Goal: Transaction & Acquisition: Purchase product/service

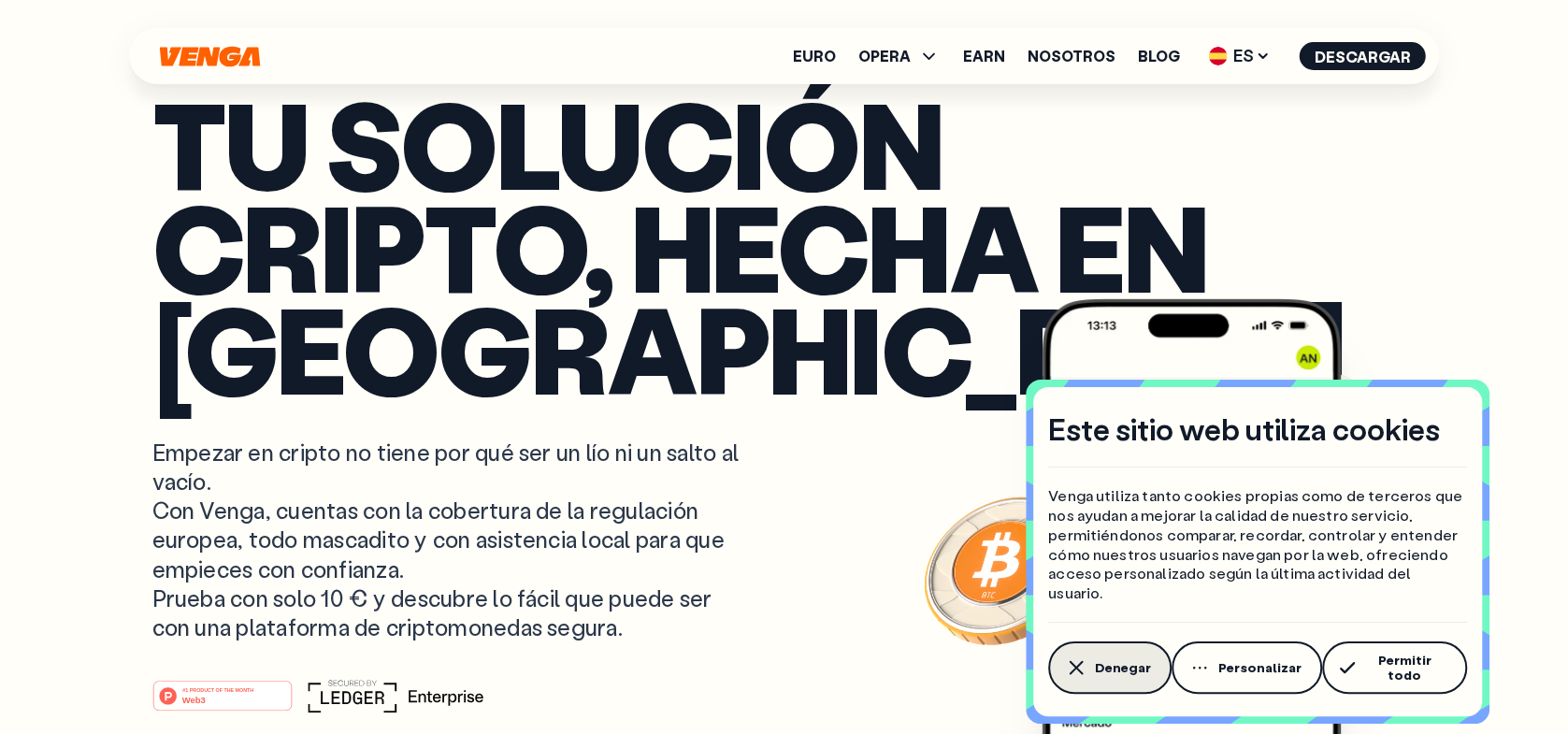
click at [1116, 659] on button "Denegar" at bounding box center [1110, 667] width 124 height 52
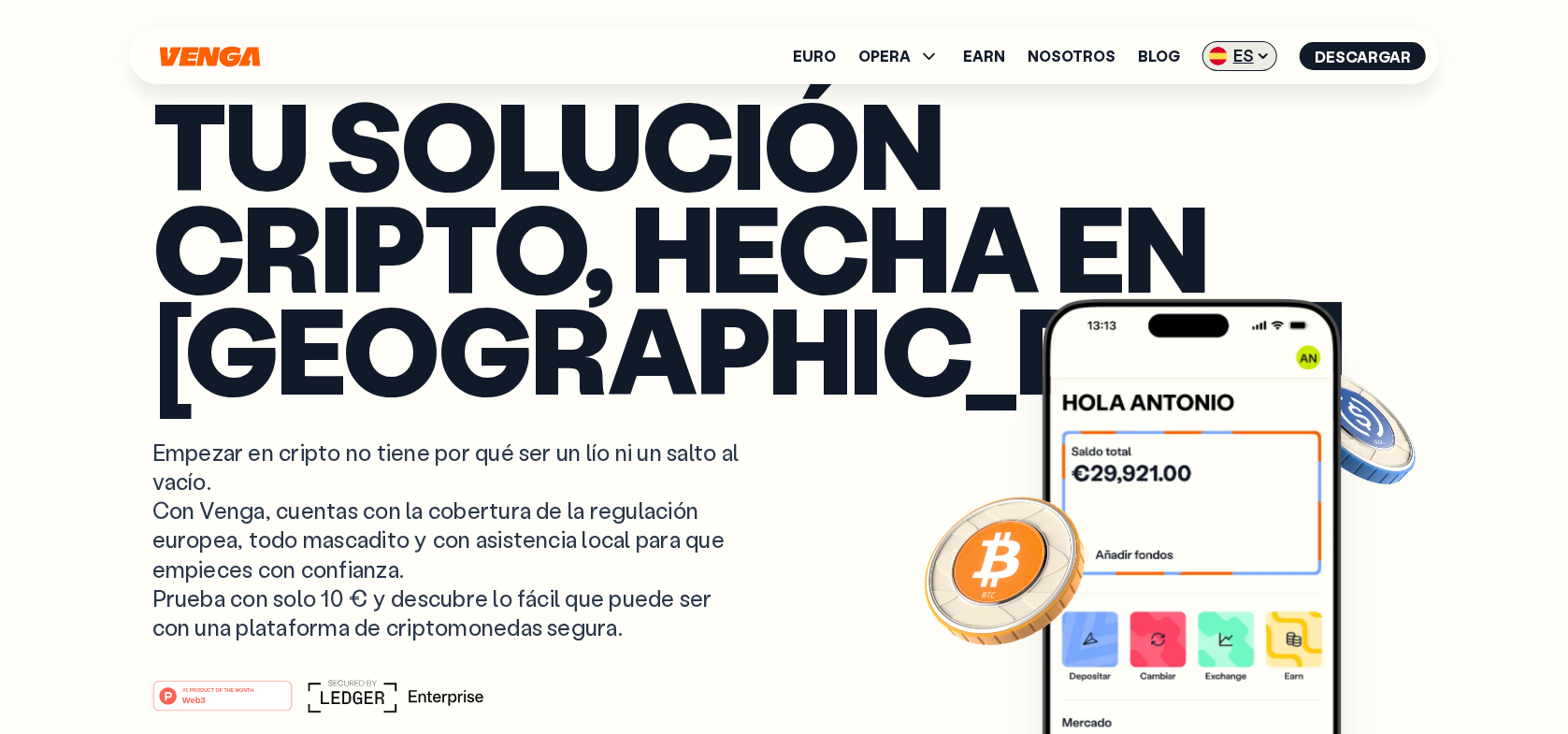
click at [1269, 57] on icon at bounding box center [1264, 56] width 15 height 15
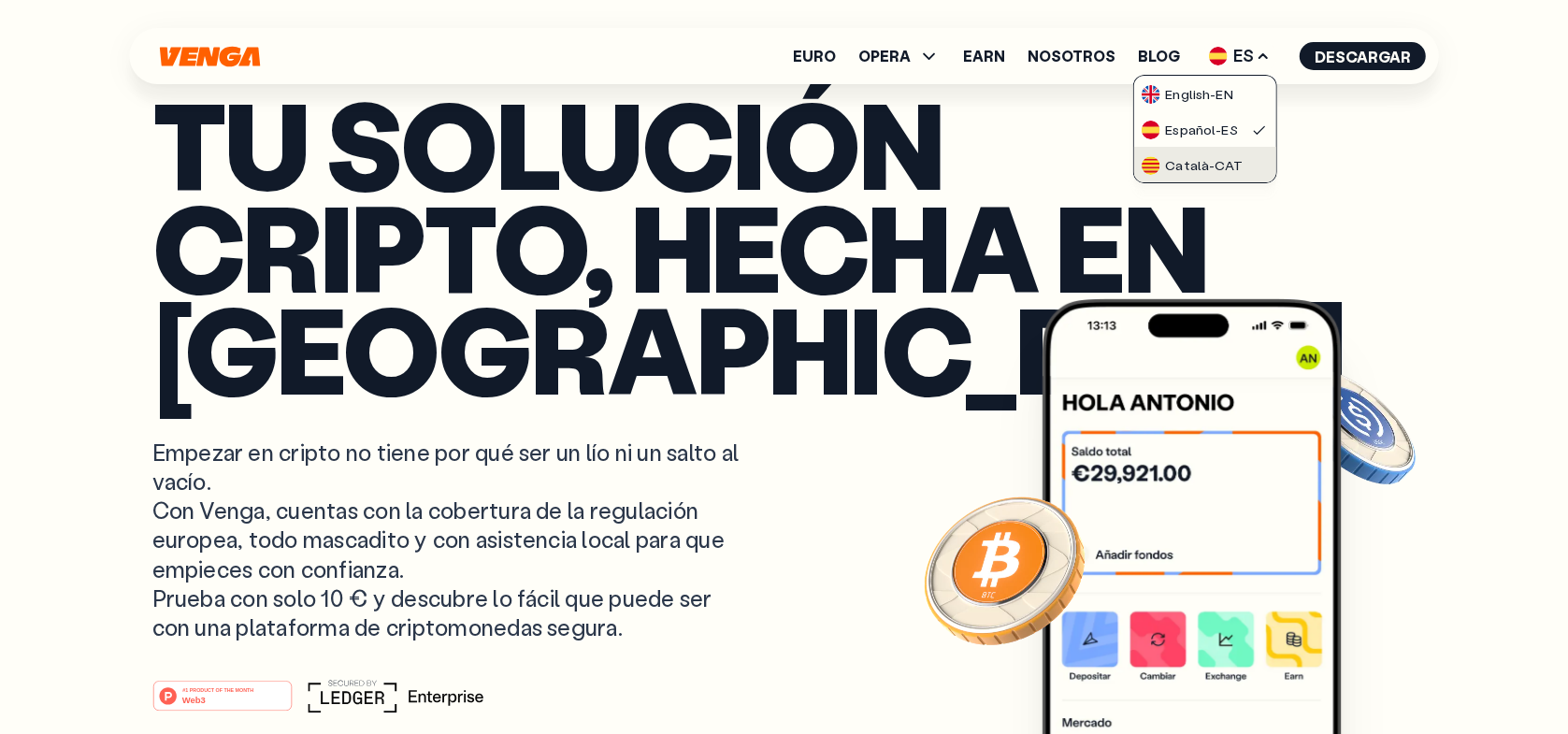
click at [1206, 169] on div "Català - CAT" at bounding box center [1191, 165] width 101 height 19
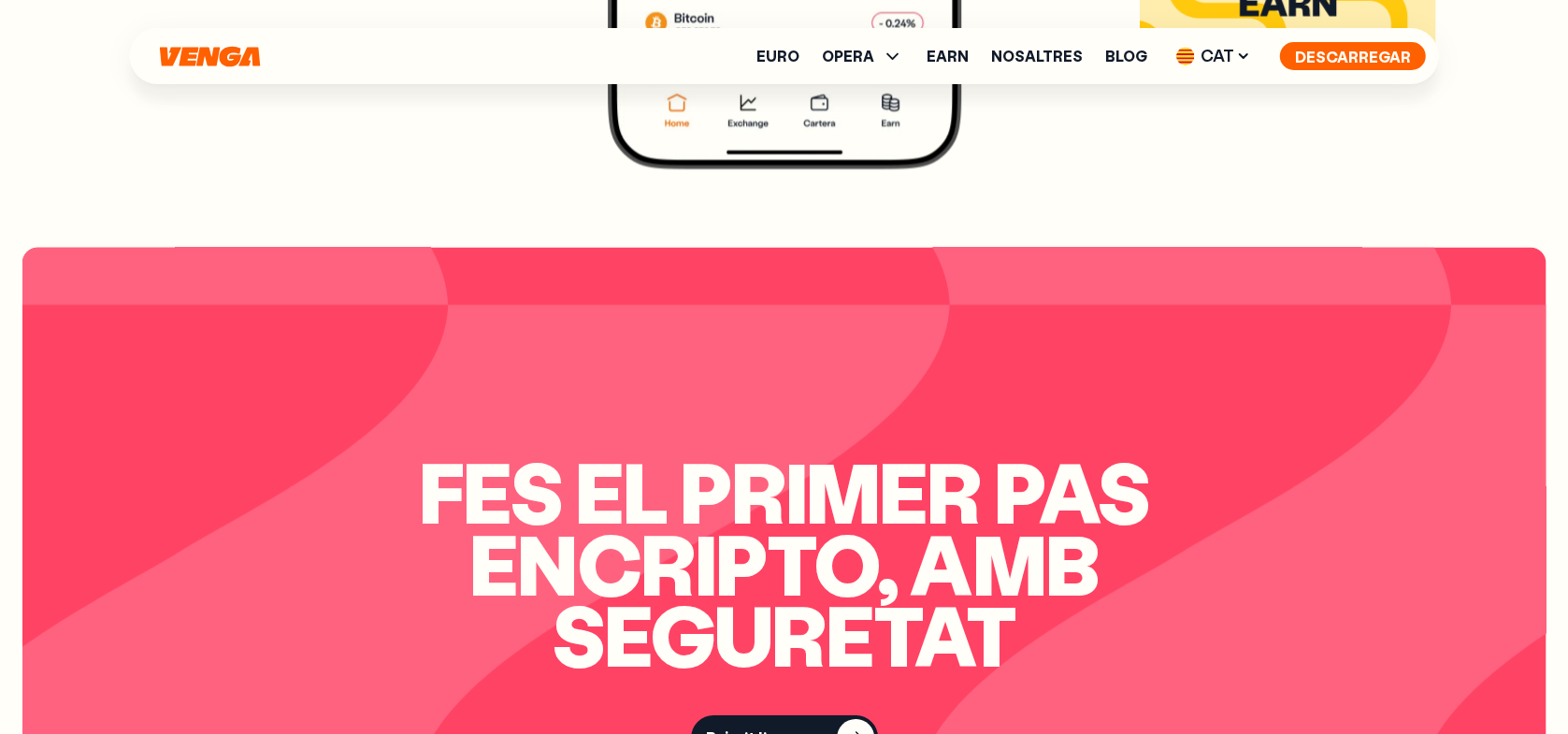
scroll to position [4240, 0]
click at [1375, 59] on button "Descarregar" at bounding box center [1353, 57] width 146 height 28
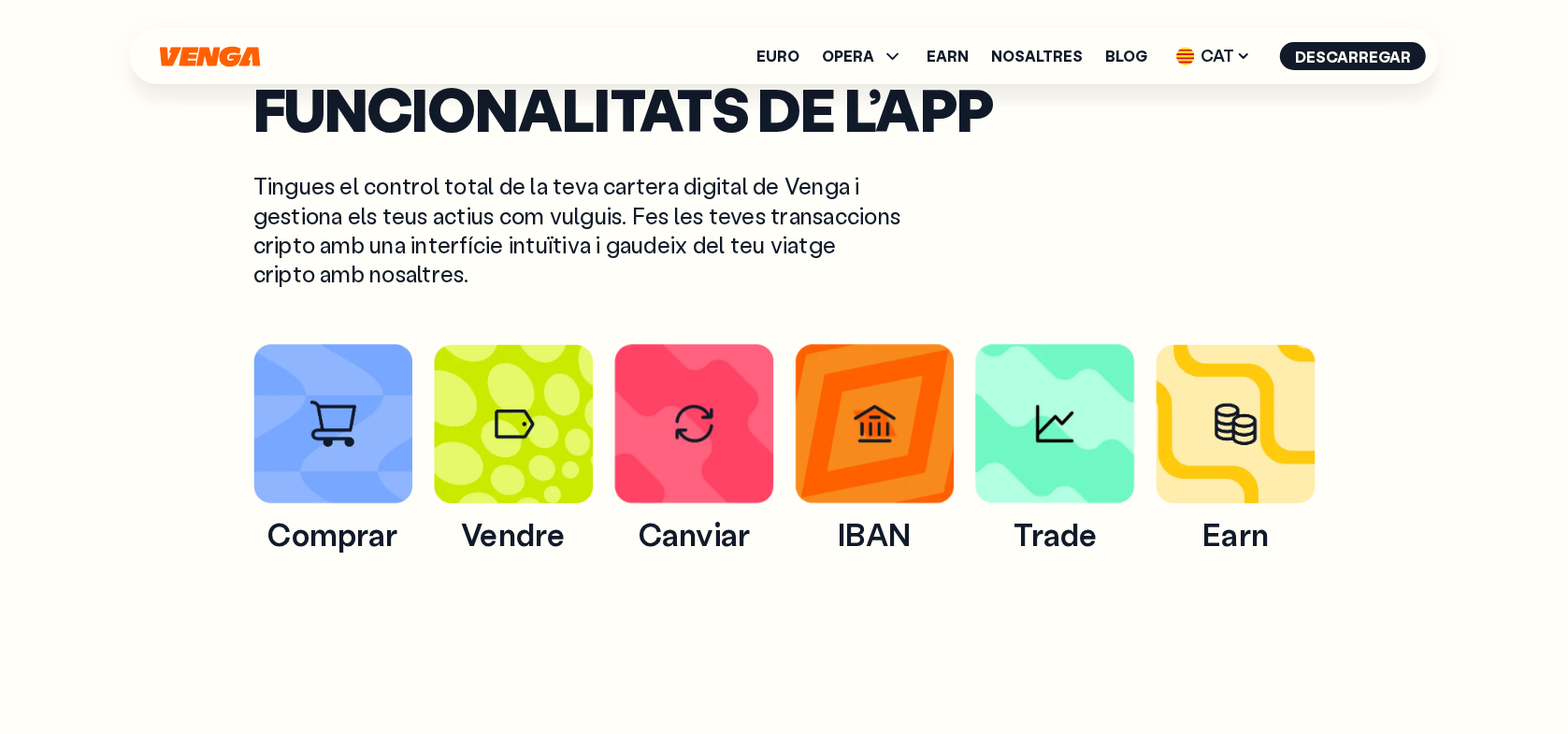
scroll to position [1009, 0]
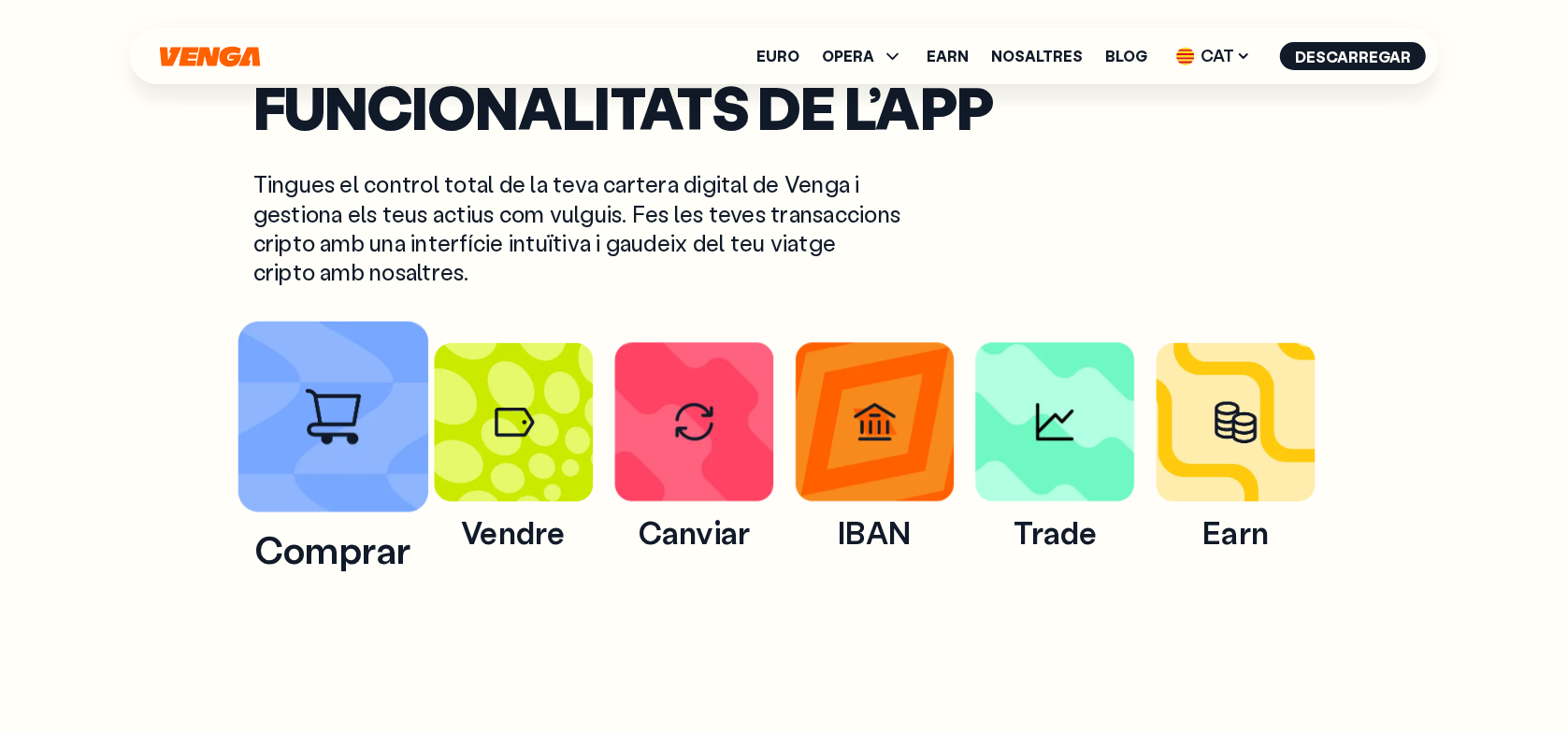
click at [319, 469] on img at bounding box center [333, 417] width 191 height 191
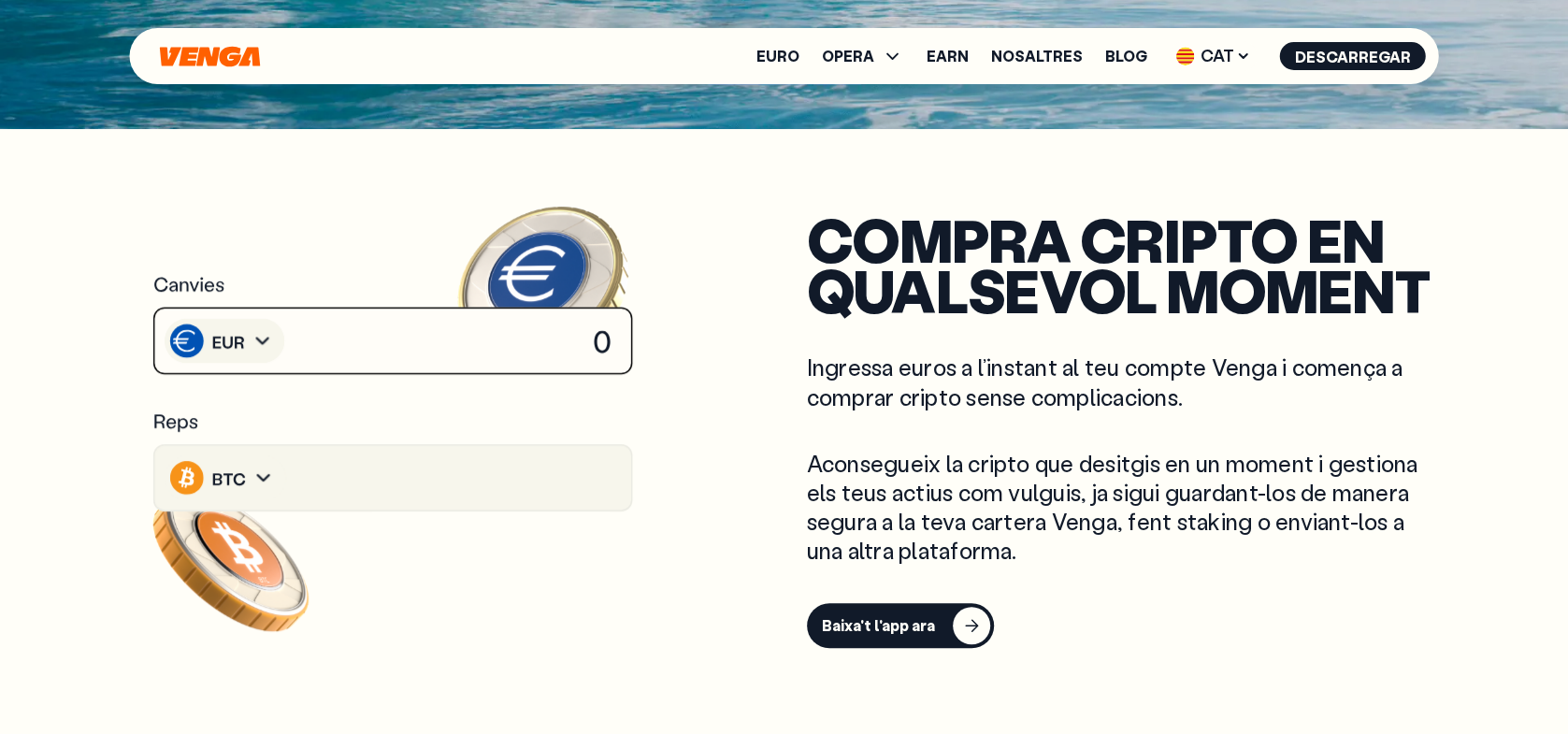
scroll to position [606, 0]
click at [266, 477] on image at bounding box center [263, 477] width 34 height 35
click at [257, 472] on image at bounding box center [263, 477] width 34 height 35
click at [266, 475] on image at bounding box center [263, 477] width 34 height 35
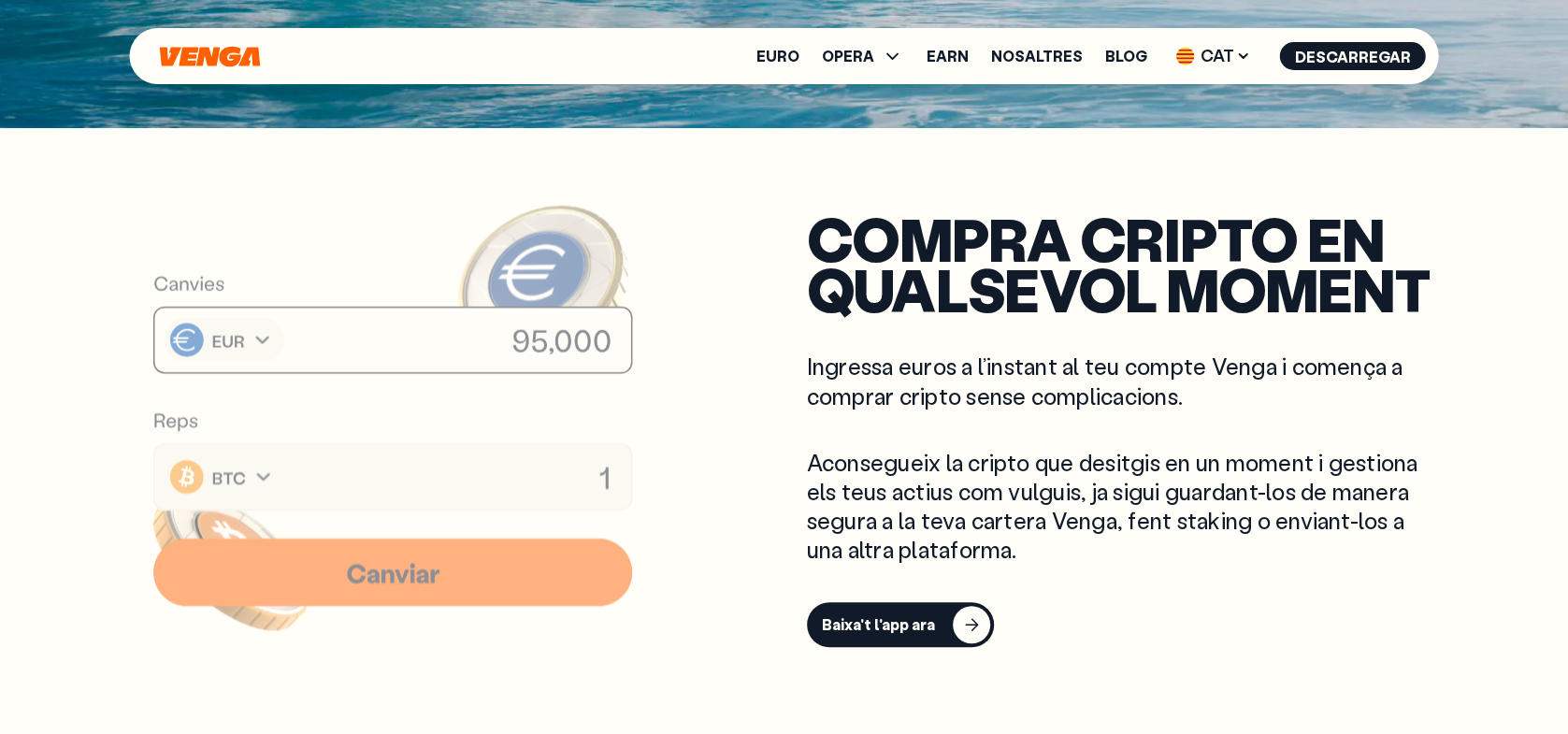
click at [266, 471] on image at bounding box center [263, 477] width 34 height 35
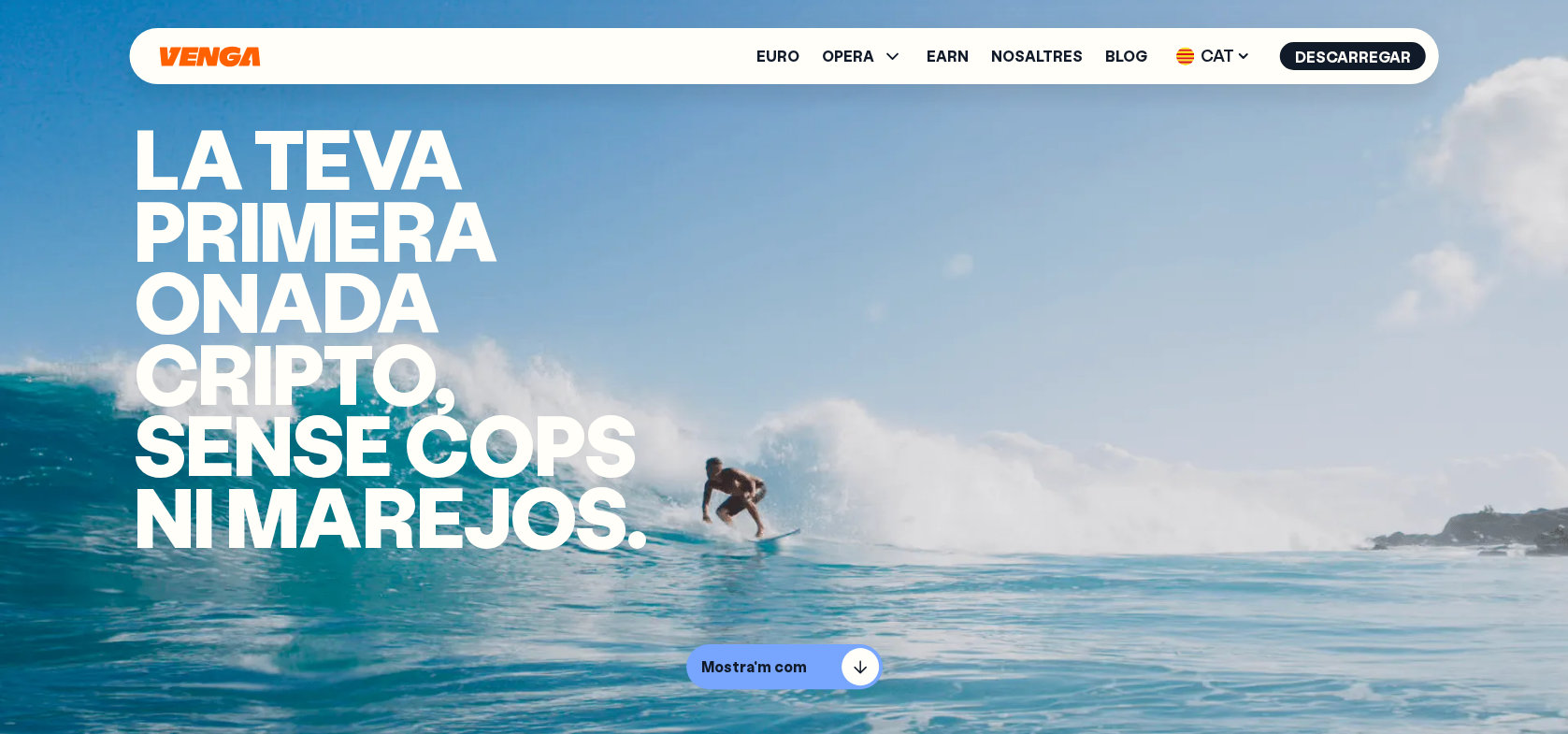
scroll to position [0, 0]
click at [899, 54] on icon at bounding box center [892, 56] width 12 height 7
click at [893, 95] on link "Comprar" at bounding box center [862, 96] width 67 height 20
click at [891, 95] on link "Comprar" at bounding box center [862, 96] width 67 height 20
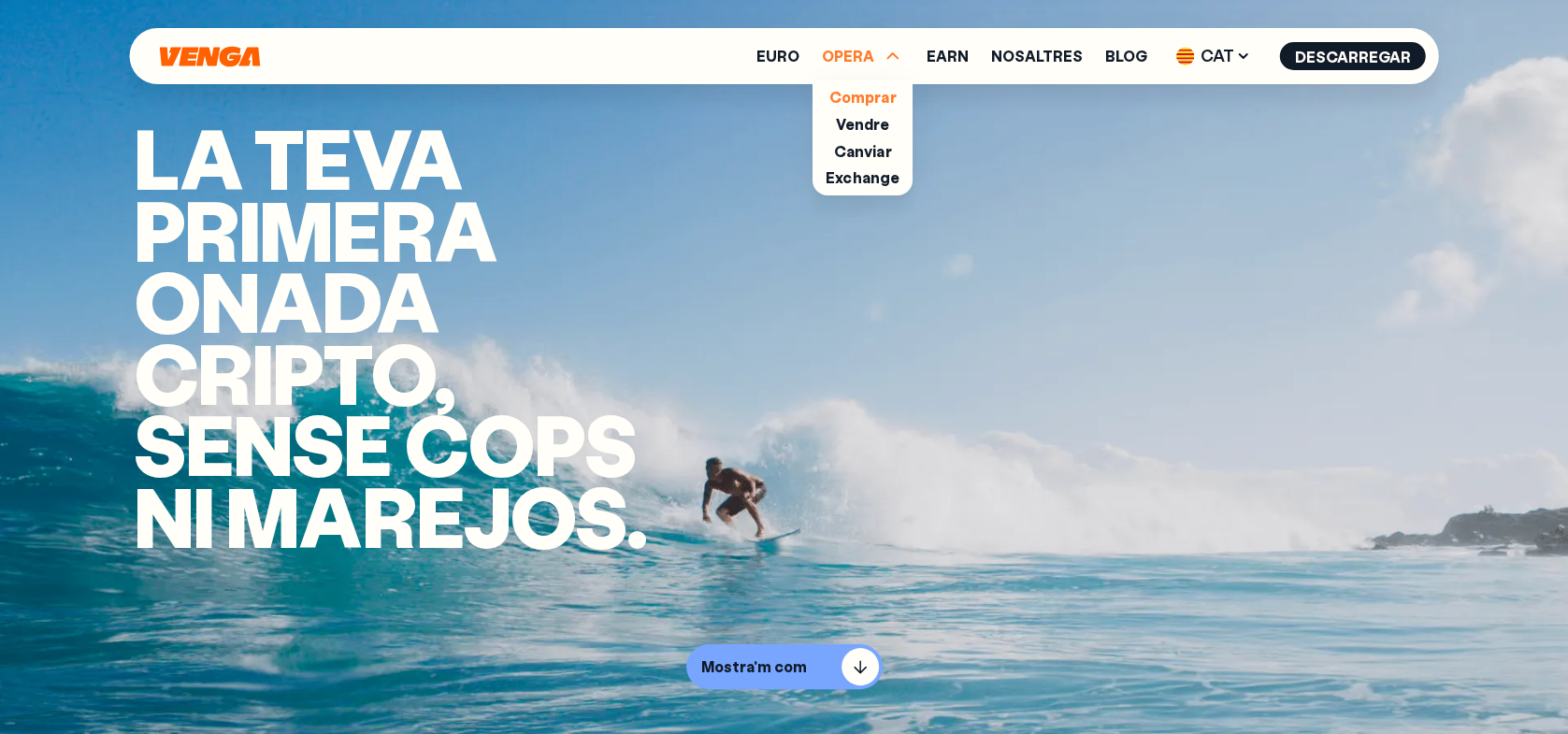
click at [891, 95] on link "Comprar" at bounding box center [862, 96] width 67 height 20
click at [858, 669] on div "button" at bounding box center [860, 667] width 38 height 38
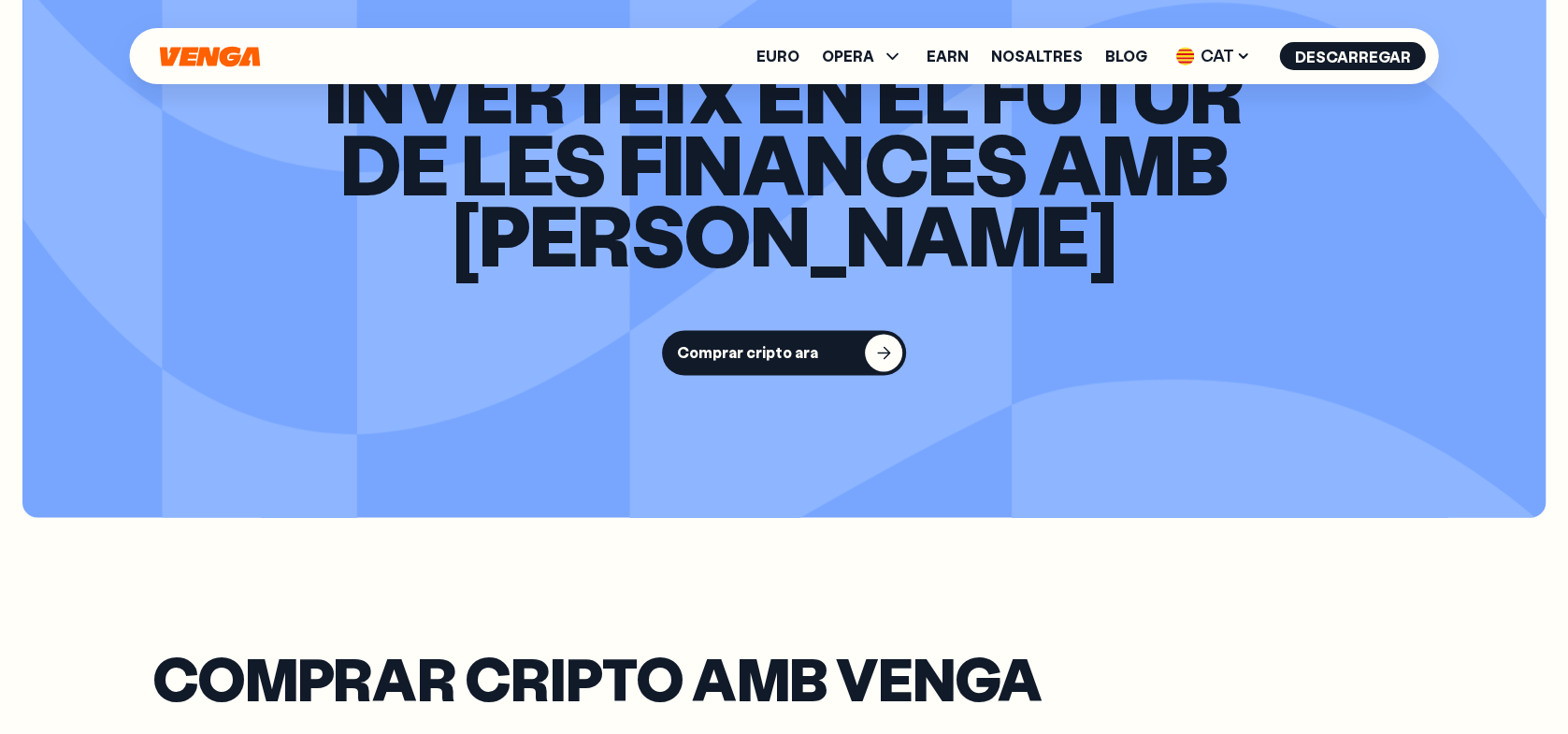
scroll to position [2099, 0]
click at [866, 354] on div "button" at bounding box center [884, 352] width 38 height 38
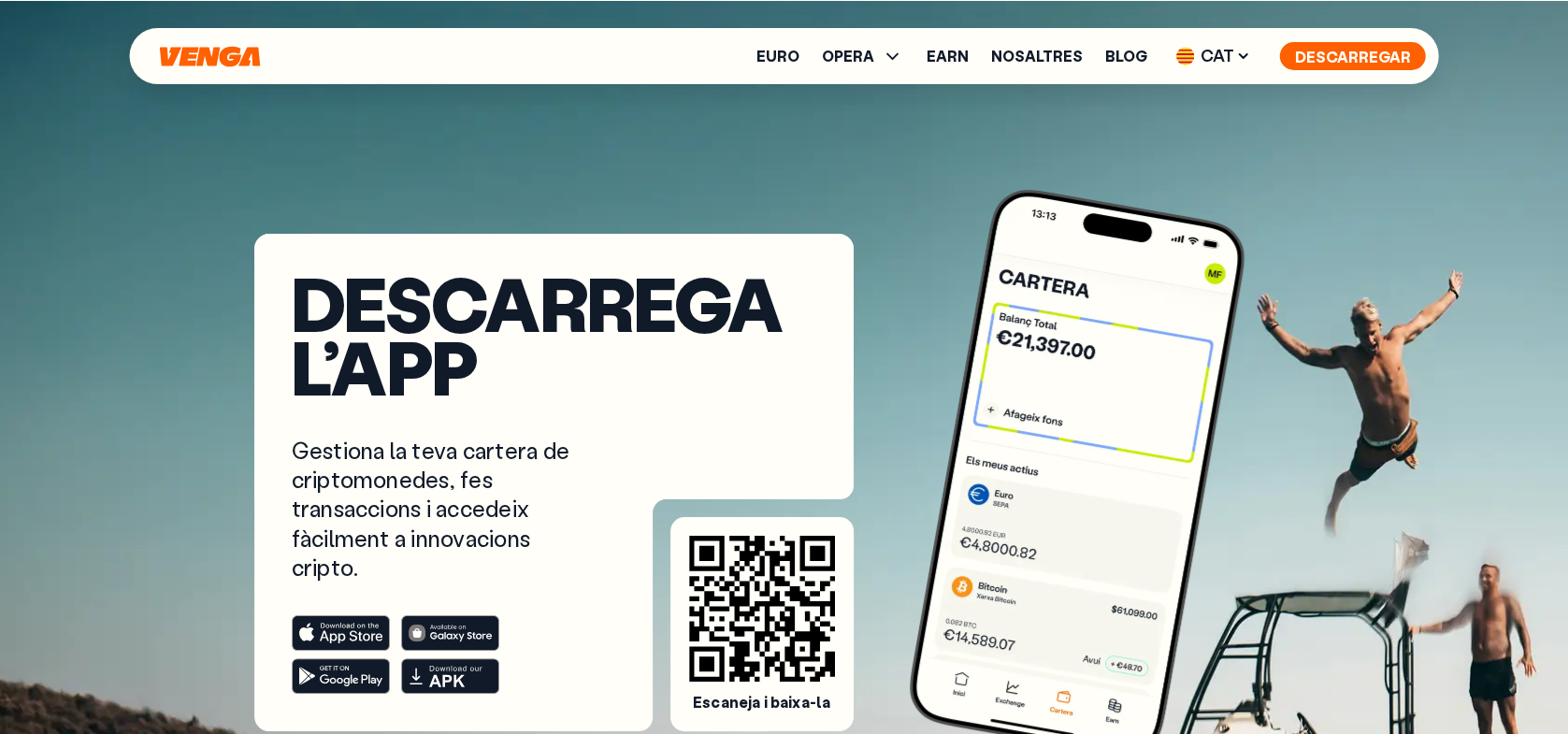
click at [1366, 59] on button "Descarregar" at bounding box center [1353, 57] width 146 height 28
click at [1373, 60] on button "Descarregar" at bounding box center [1353, 57] width 146 height 28
click at [1361, 55] on button "Descarregar" at bounding box center [1353, 57] width 146 height 28
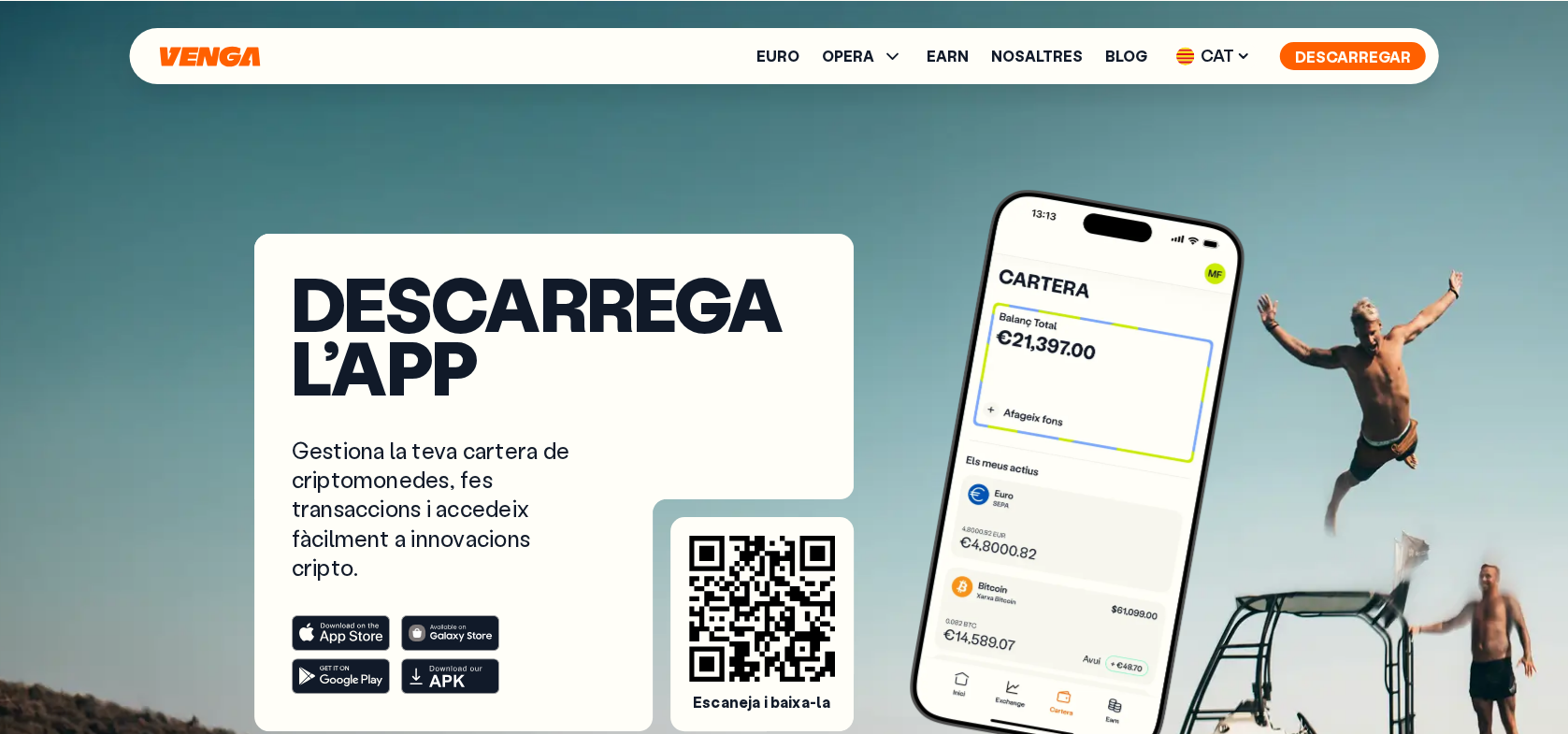
click at [1363, 55] on button "Descarregar" at bounding box center [1353, 57] width 146 height 28
click at [898, 54] on icon at bounding box center [893, 56] width 23 height 23
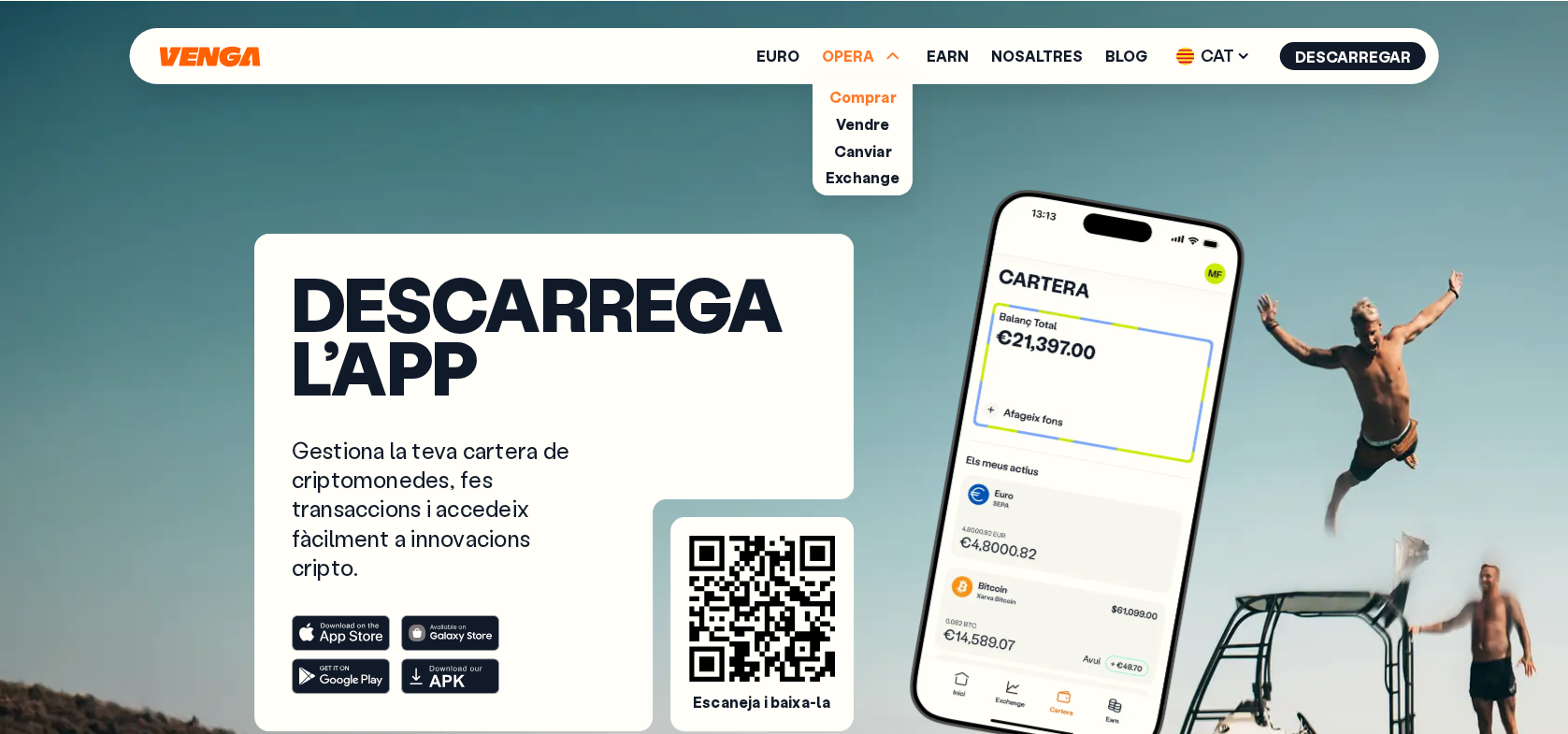
click at [874, 106] on link "Comprar" at bounding box center [862, 96] width 67 height 20
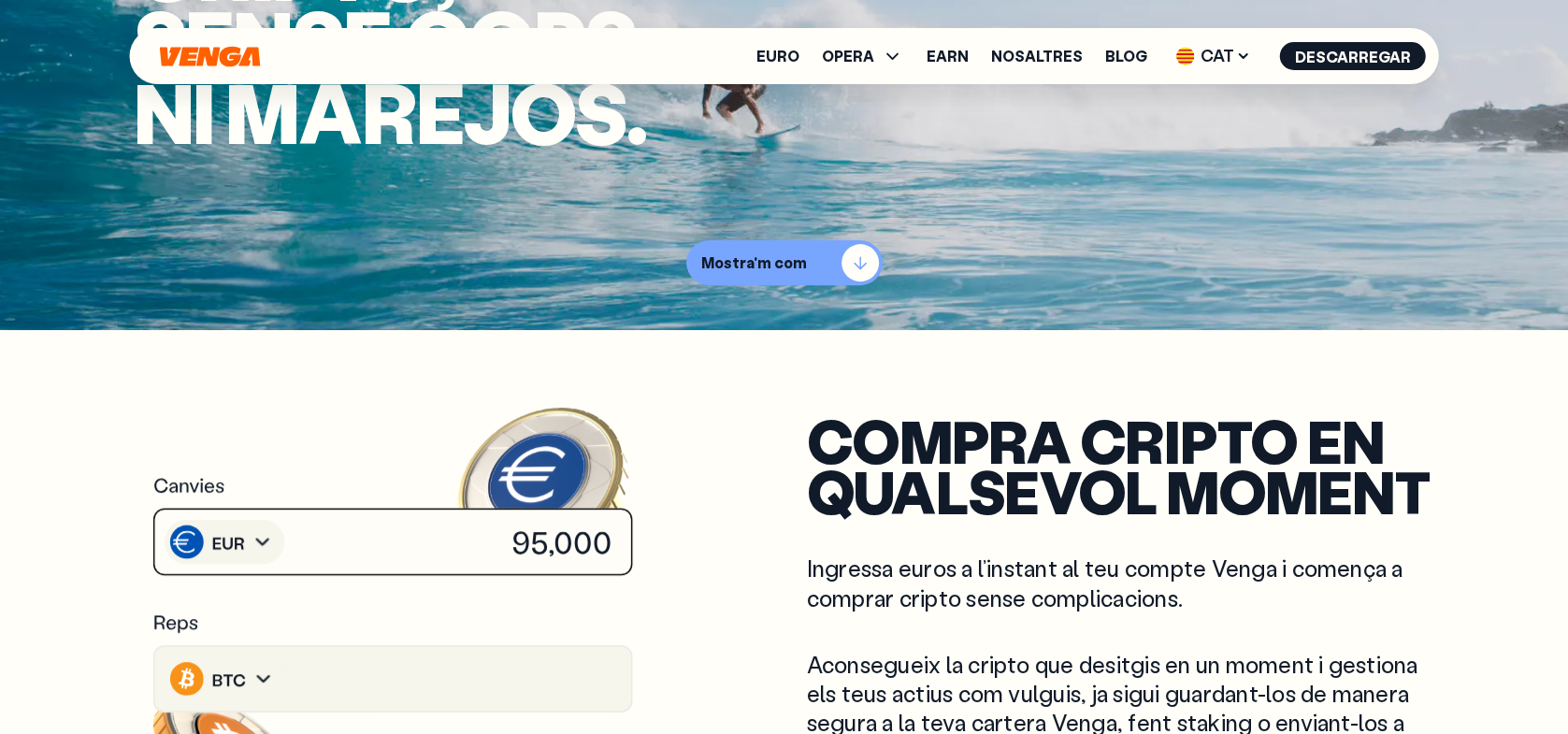
scroll to position [403, 0]
click at [808, 260] on button "Mostra'm com" at bounding box center [784, 262] width 197 height 44
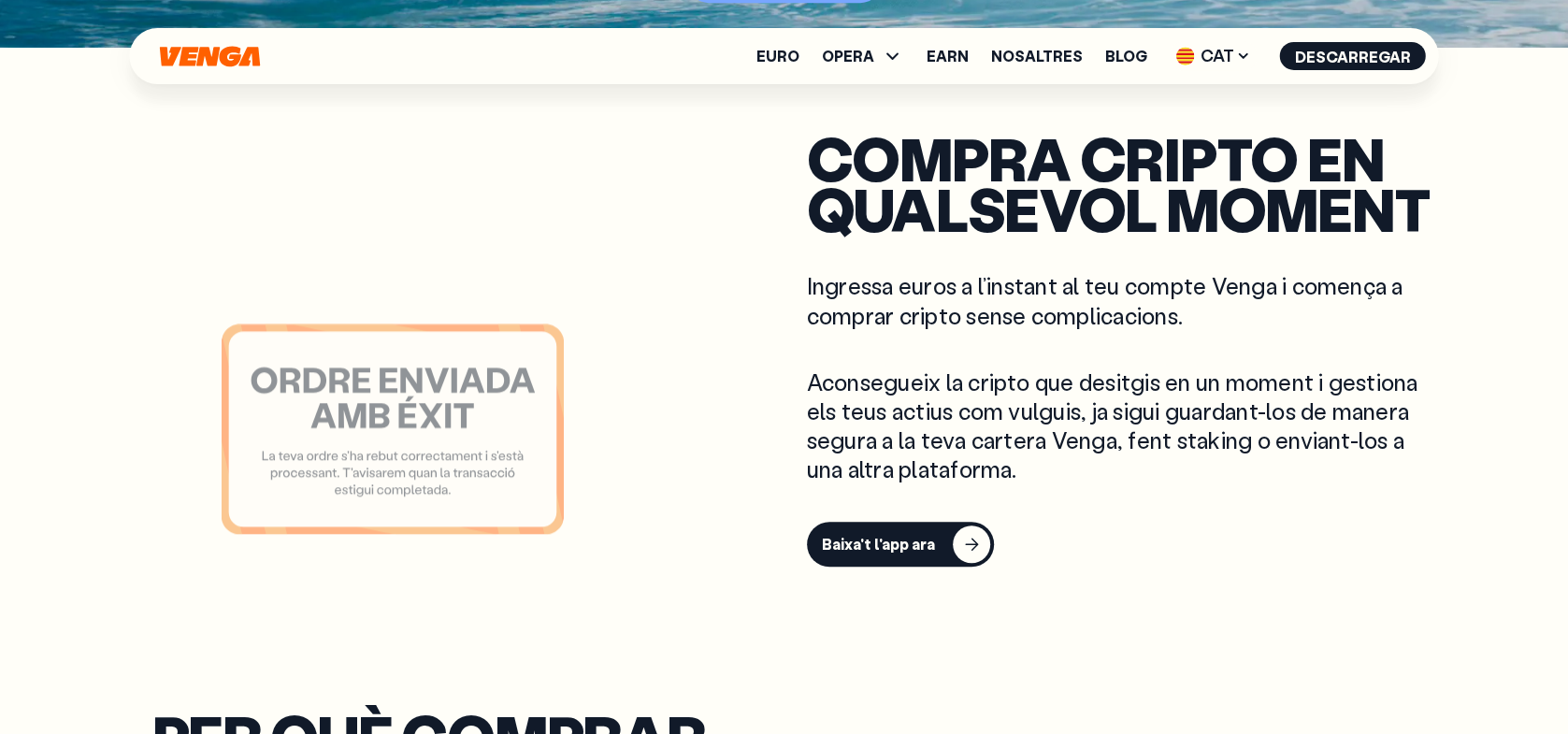
scroll to position [686, 0]
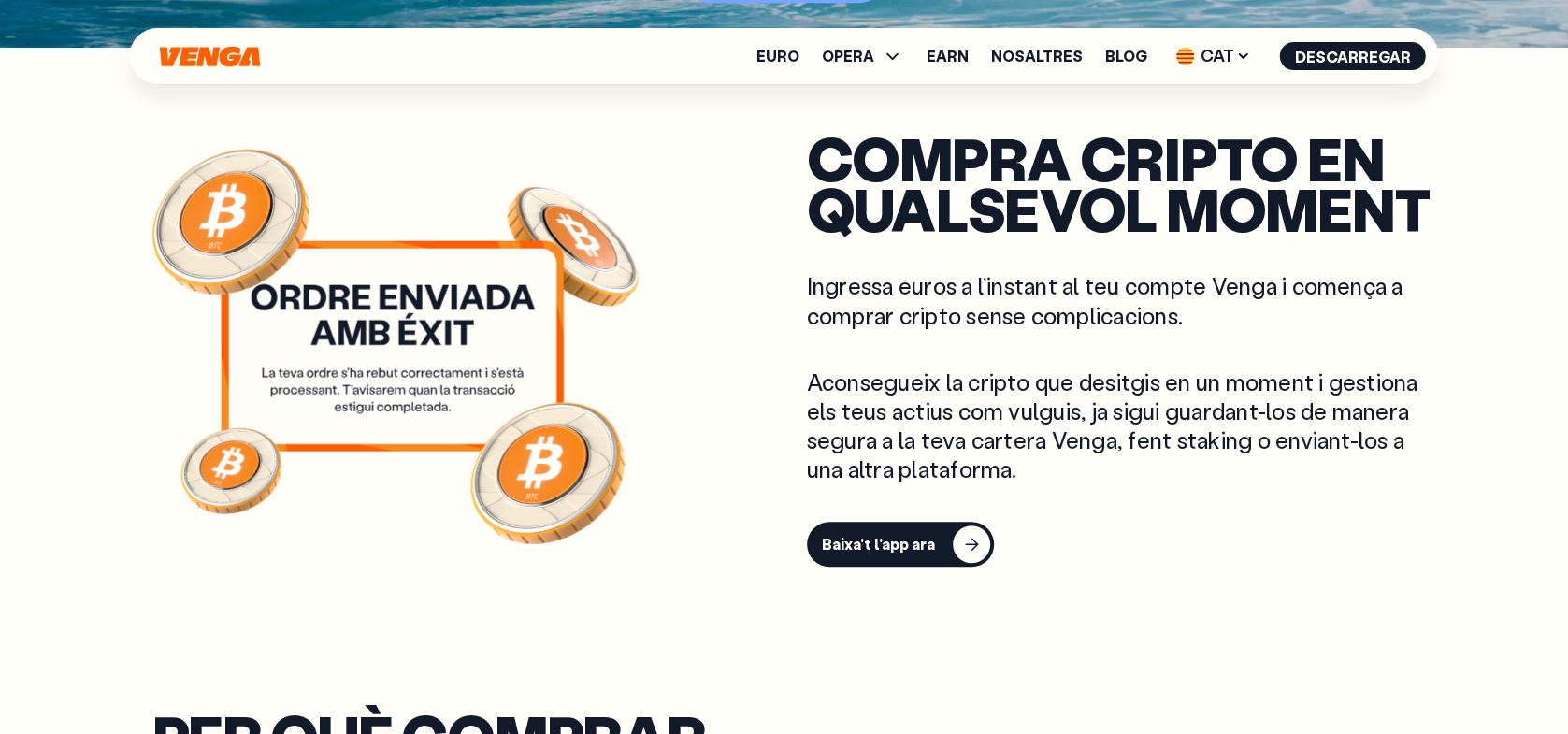
click at [973, 544] on div "button" at bounding box center [972, 544] width 38 height 38
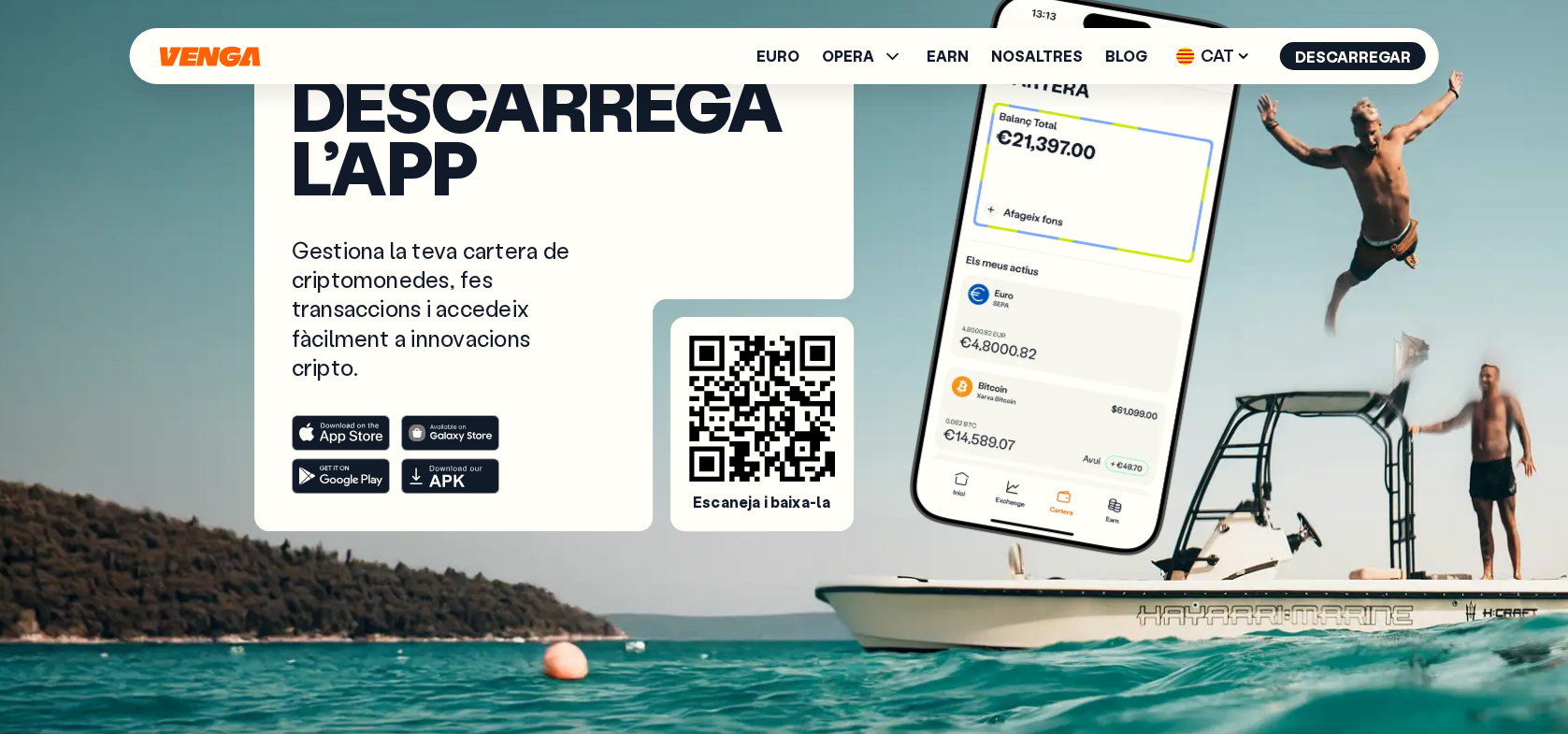
scroll to position [202, 0]
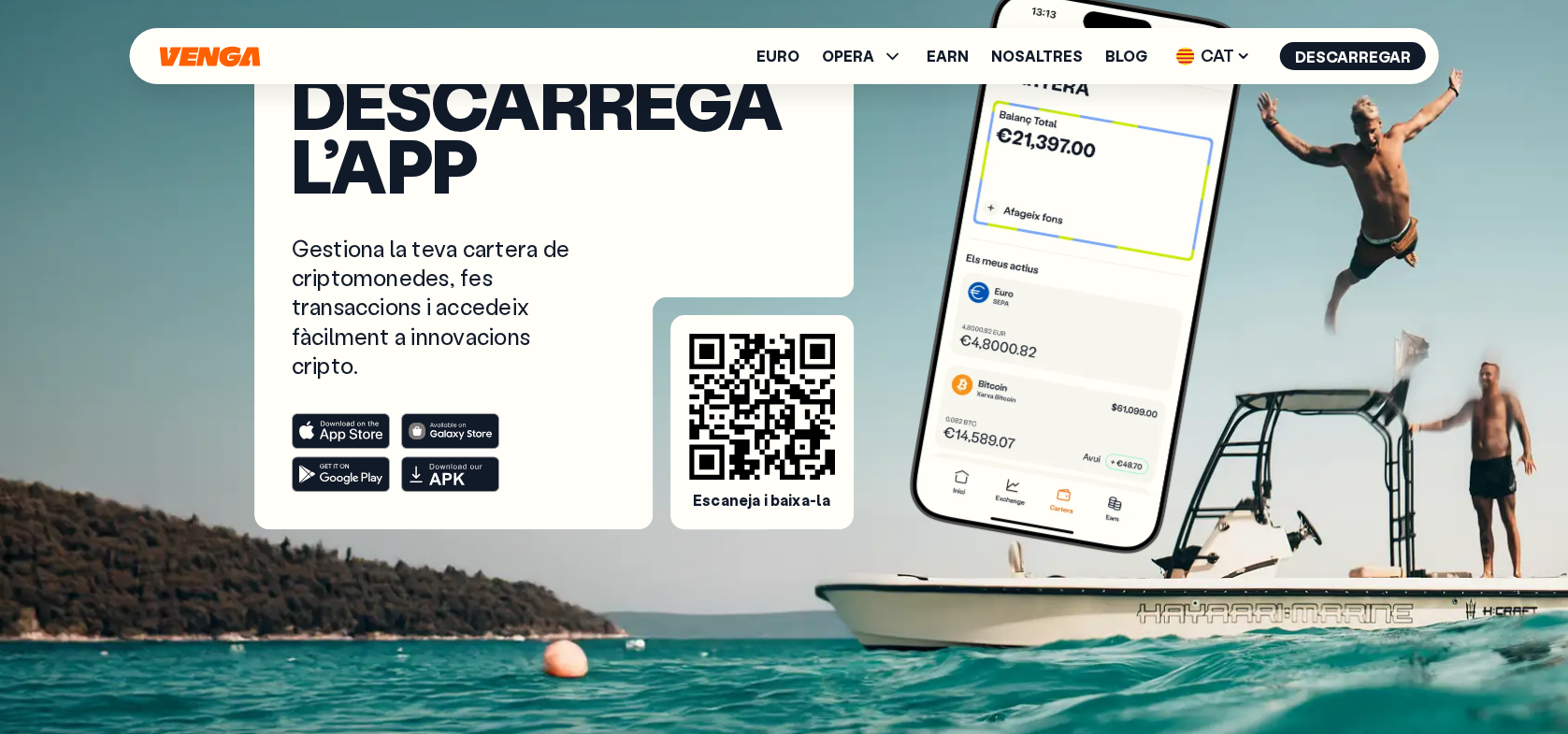
click at [718, 404] on icon at bounding box center [762, 406] width 146 height 145
click at [1043, 60] on link "Nosaltres" at bounding box center [1037, 56] width 92 height 15
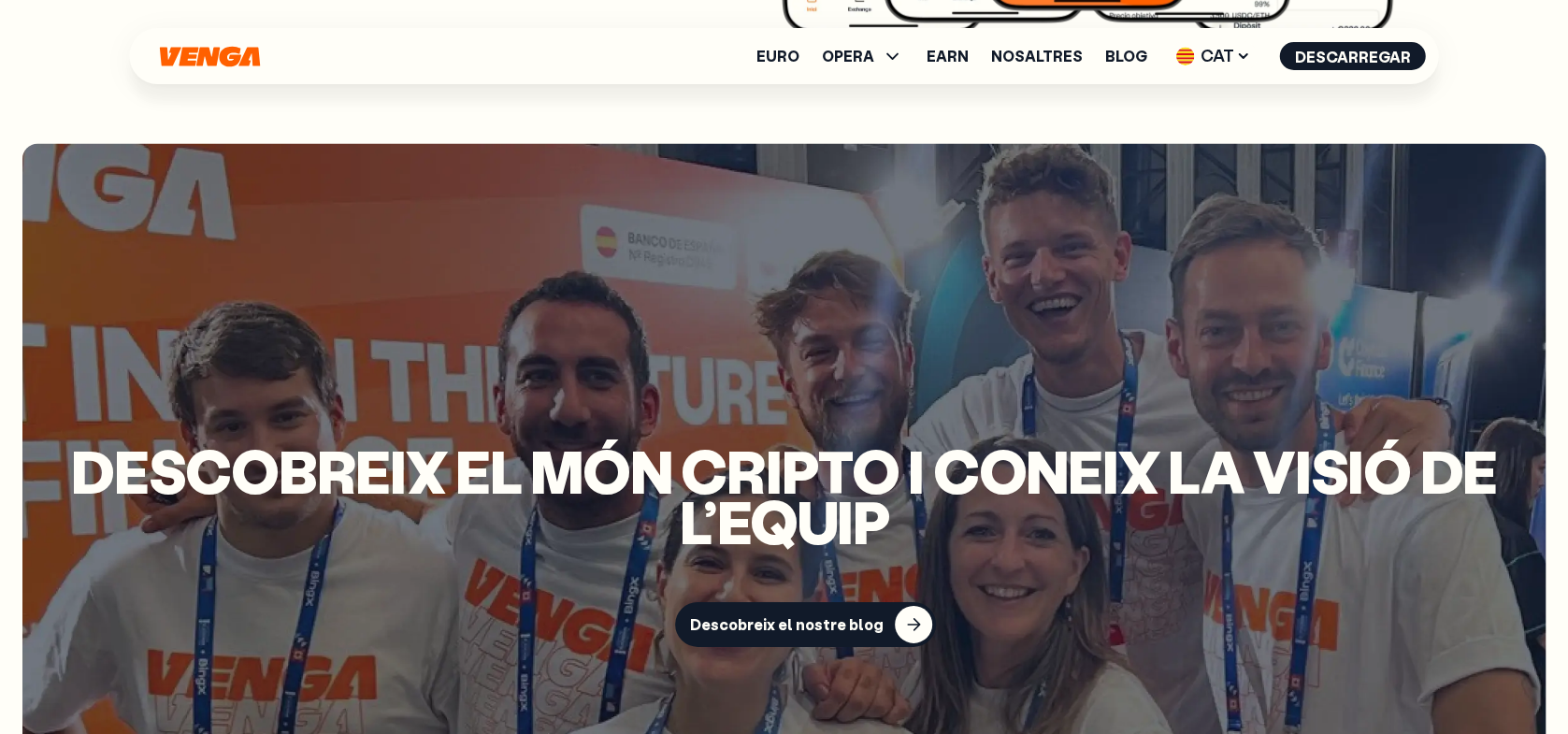
scroll to position [4037, 0]
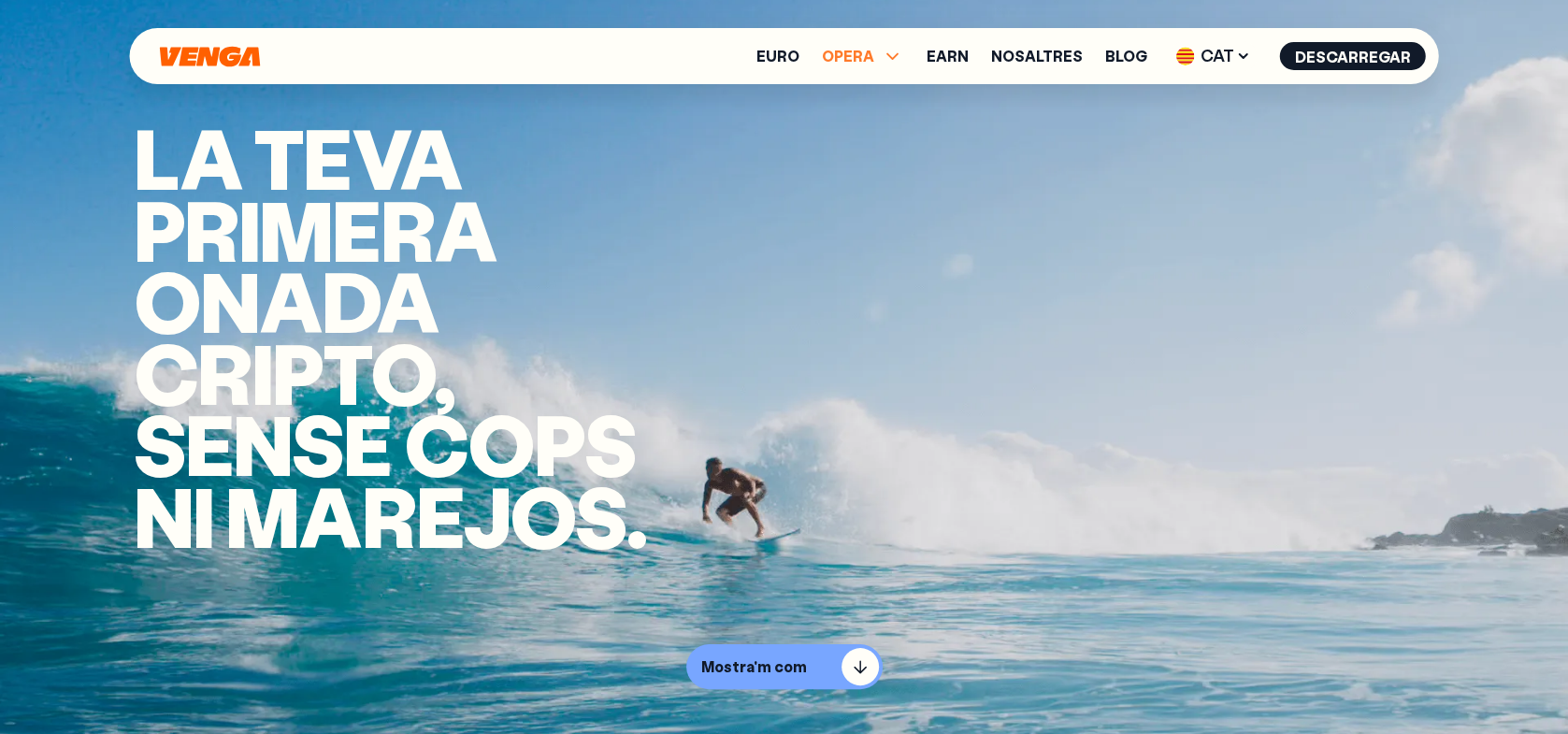
click at [896, 55] on icon at bounding box center [893, 56] width 23 height 23
click at [892, 100] on link "Comprar" at bounding box center [862, 96] width 67 height 20
click at [886, 96] on link "Comprar" at bounding box center [862, 96] width 67 height 20
click at [884, 97] on link "Comprar" at bounding box center [862, 96] width 67 height 20
click at [985, 230] on video "Video background" at bounding box center [784, 367] width 1568 height 734
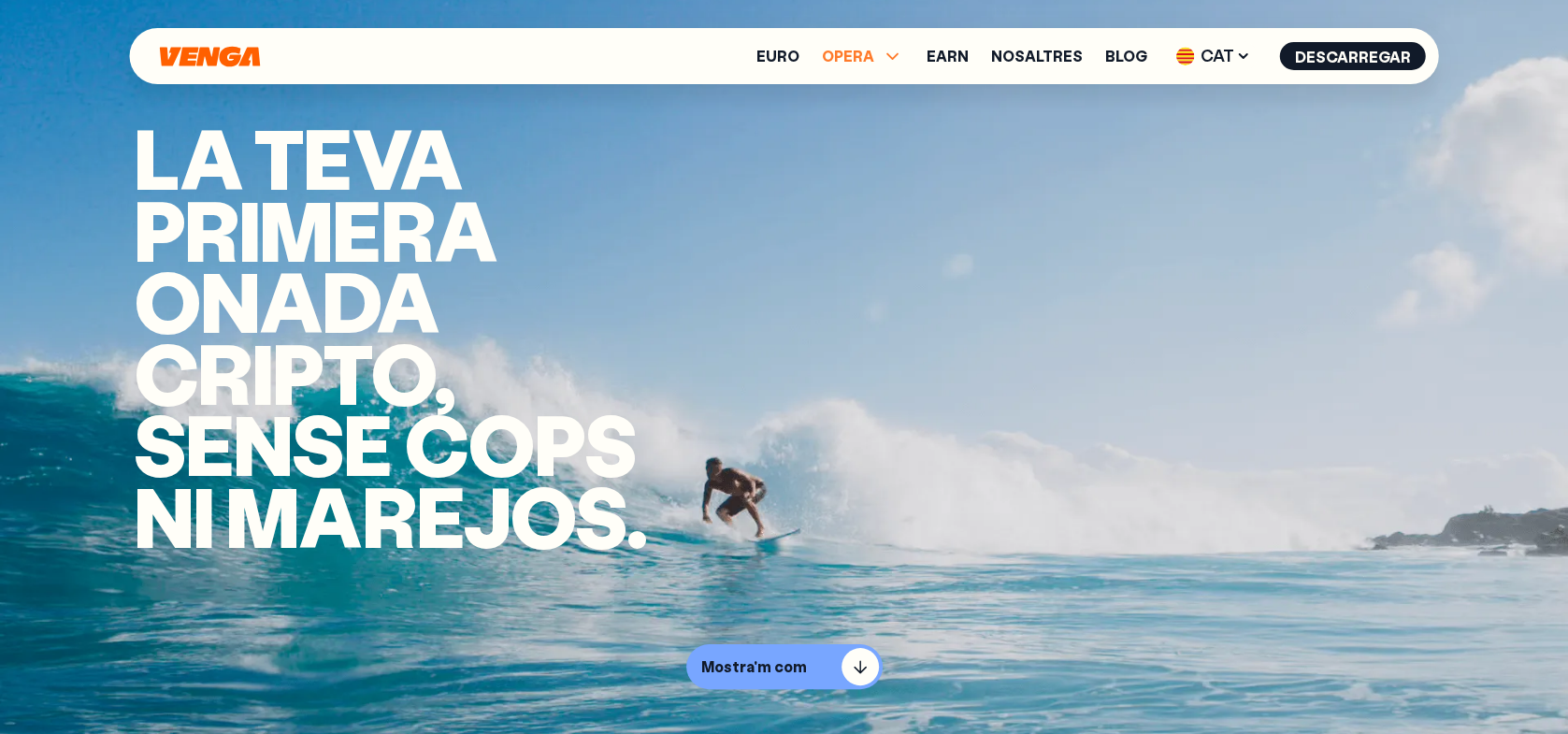
click at [859, 60] on span "OPERA" at bounding box center [848, 56] width 52 height 15
click at [867, 97] on link "Comprar" at bounding box center [862, 96] width 67 height 20
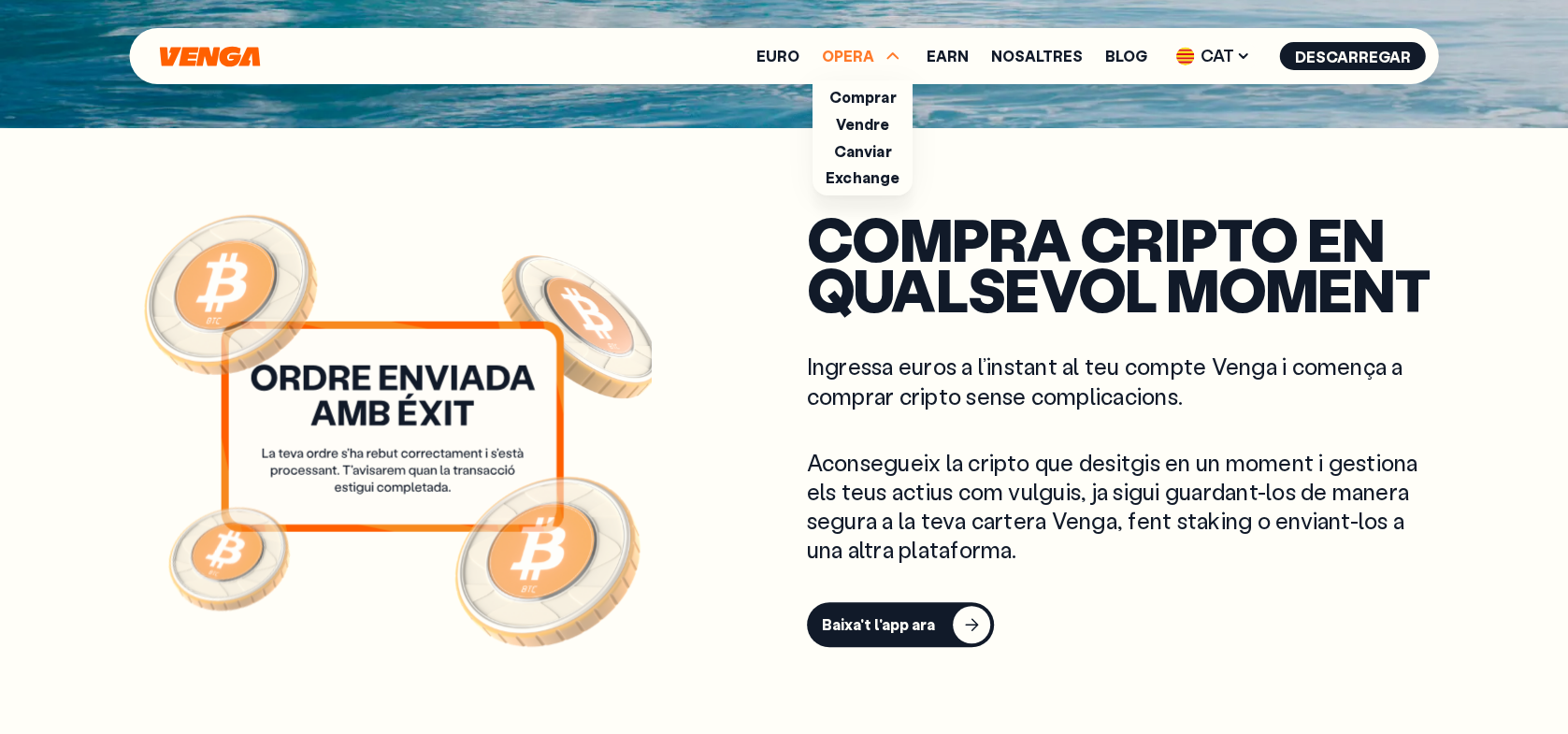
scroll to position [606, 0]
